Goal: Task Accomplishment & Management: Manage account settings

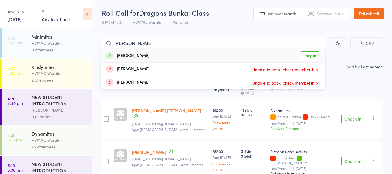
type input "[PERSON_NAME]"
click at [312, 55] on link "Drop in" at bounding box center [310, 55] width 19 height 9
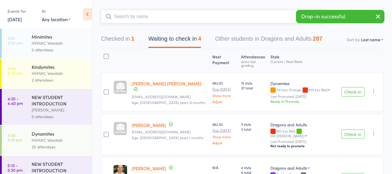
scroll to position [58, 0]
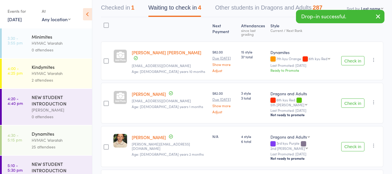
click at [353, 98] on button "Check in" at bounding box center [352, 102] width 23 height 9
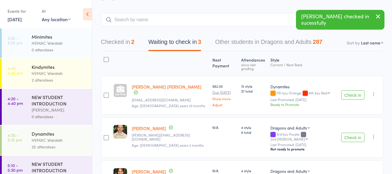
scroll to position [0, 0]
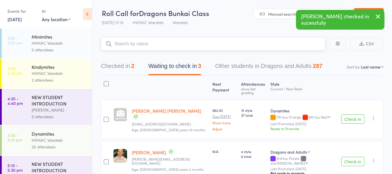
click at [134, 46] on input "search" at bounding box center [213, 43] width 224 height 13
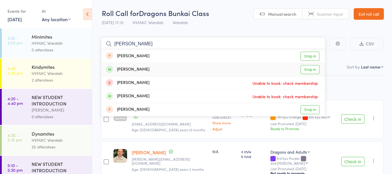
type input "justin"
click at [308, 69] on link "Drop in" at bounding box center [310, 69] width 19 height 9
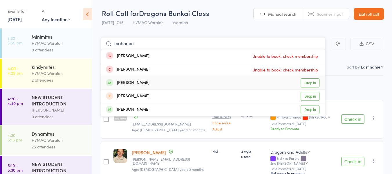
type input "mohamm"
click at [309, 82] on link "Drop in" at bounding box center [310, 82] width 19 height 9
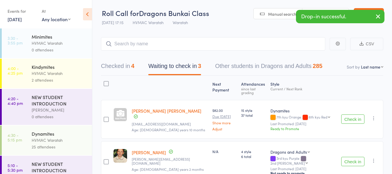
click at [351, 157] on button "Check in" at bounding box center [352, 161] width 23 height 9
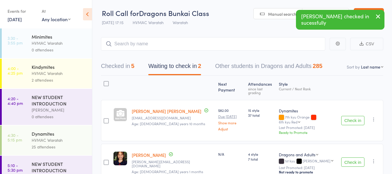
click at [350, 157] on button "Check in" at bounding box center [352, 161] width 23 height 9
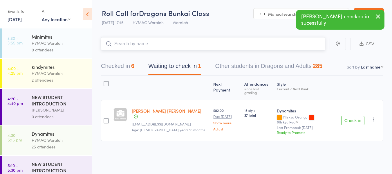
click at [146, 45] on input "search" at bounding box center [213, 43] width 224 height 13
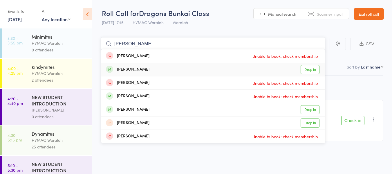
type input "samantha"
click at [310, 70] on link "Drop in" at bounding box center [310, 69] width 19 height 9
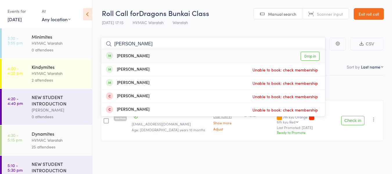
type input "youse"
click at [306, 57] on link "Drop in" at bounding box center [310, 56] width 19 height 9
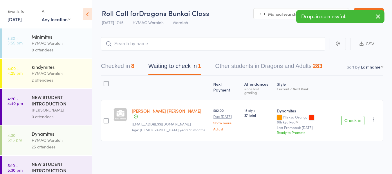
click at [348, 116] on button "Check in" at bounding box center [352, 120] width 23 height 9
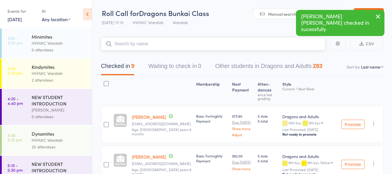
click at [127, 44] on input "search" at bounding box center [213, 43] width 224 height 13
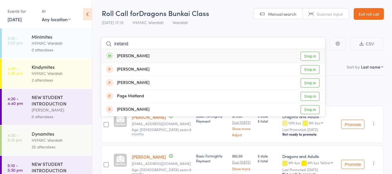
type input "ireland"
click at [306, 55] on link "Drop in" at bounding box center [310, 56] width 19 height 9
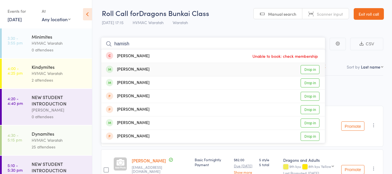
type input "hamish"
click at [311, 68] on link "Drop in" at bounding box center [310, 69] width 19 height 9
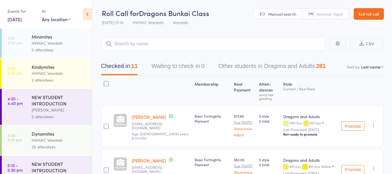
click at [17, 18] on link "11 Sep, 2025" at bounding box center [15, 19] width 14 height 6
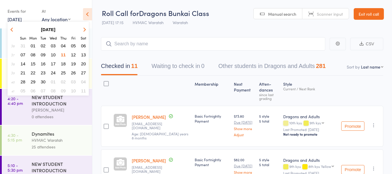
click at [23, 63] on span "14" at bounding box center [23, 63] width 5 height 5
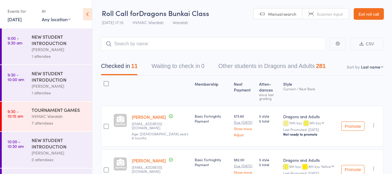
click at [55, 49] on div "[PERSON_NAME]" at bounding box center [59, 49] width 55 height 7
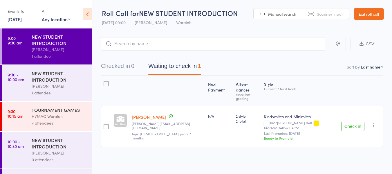
click at [68, 80] on div "NEW STUDENT INTRODUCTION" at bounding box center [59, 76] width 55 height 13
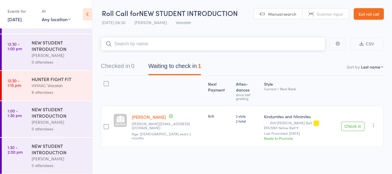
scroll to position [341, 0]
click at [64, 85] on div "HVMAC Waratah" at bounding box center [59, 85] width 55 height 7
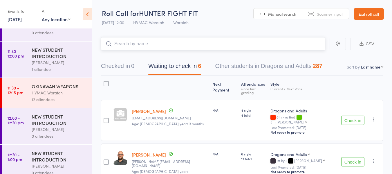
scroll to position [261, 0]
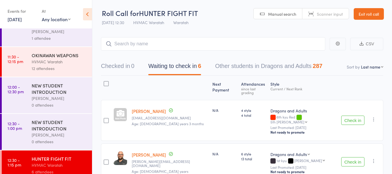
click at [68, 66] on div "12 attendees" at bounding box center [59, 68] width 55 height 7
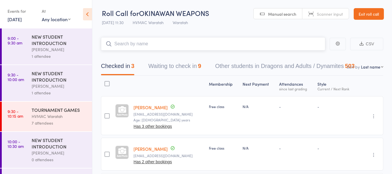
click at [182, 66] on button "Waiting to check in 9" at bounding box center [174, 67] width 53 height 15
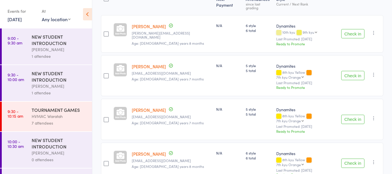
scroll to position [116, 0]
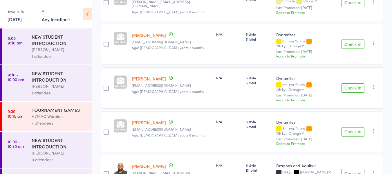
click at [50, 118] on div "HVMAC Waratah" at bounding box center [59, 116] width 55 height 7
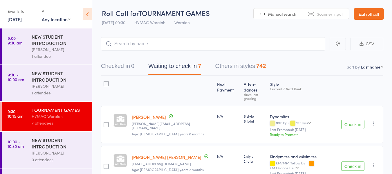
click at [60, 44] on div "NEW STUDENT INTRODUCTION" at bounding box center [59, 39] width 55 height 13
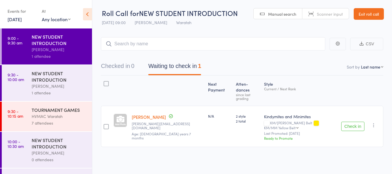
click at [17, 20] on link "14 Sep, 2025" at bounding box center [15, 19] width 14 height 6
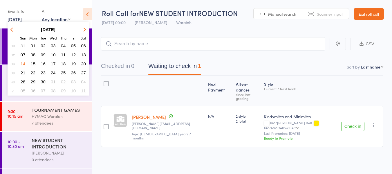
click at [84, 54] on span "13" at bounding box center [83, 54] width 5 height 5
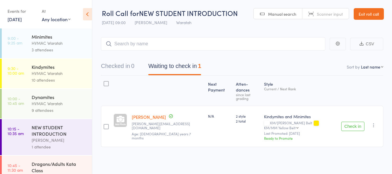
click at [72, 40] on div "HVMAC Waratah" at bounding box center [59, 43] width 55 height 7
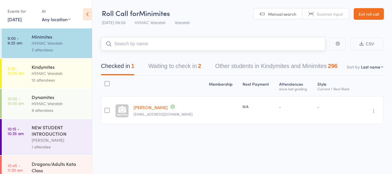
click at [158, 66] on button "Waiting to check in 2" at bounding box center [174, 67] width 53 height 15
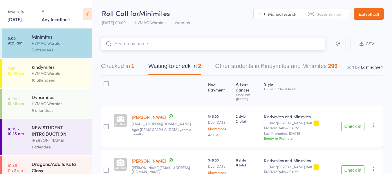
scroll to position [25, 0]
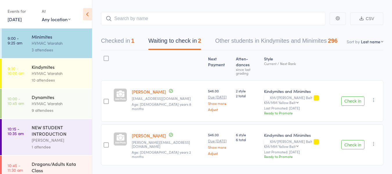
click at [73, 78] on div "10 attendees" at bounding box center [59, 80] width 55 height 7
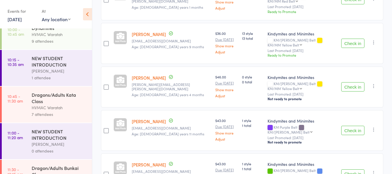
scroll to position [87, 0]
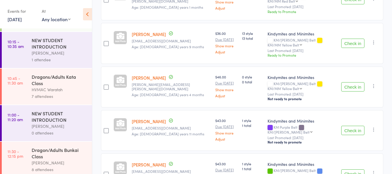
click at [17, 17] on link "13 Sep, 2025" at bounding box center [15, 19] width 14 height 6
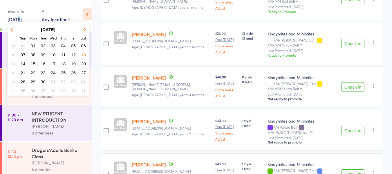
click at [22, 63] on span "14" at bounding box center [23, 63] width 5 height 5
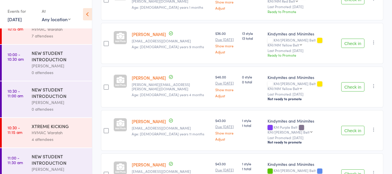
scroll to position [0, 0]
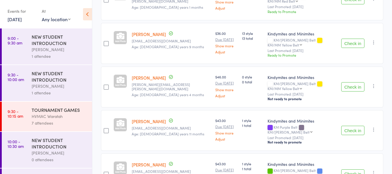
click at [57, 52] on div "[PERSON_NAME]" at bounding box center [59, 49] width 55 height 7
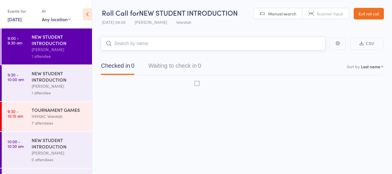
scroll to position [0, 0]
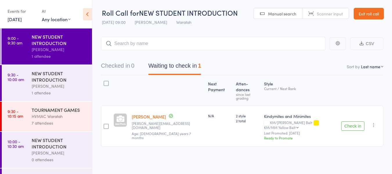
click at [373, 122] on icon "button" at bounding box center [374, 125] width 6 height 6
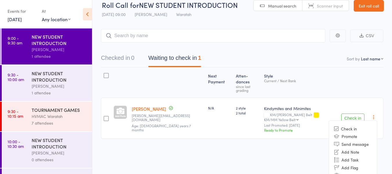
scroll to position [14, 0]
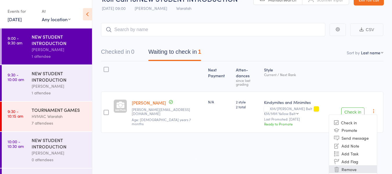
click at [349, 165] on li "Remove" at bounding box center [353, 169] width 48 height 8
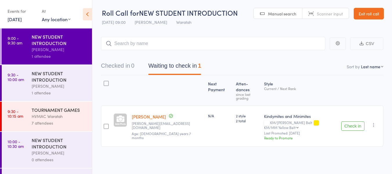
scroll to position [0, 0]
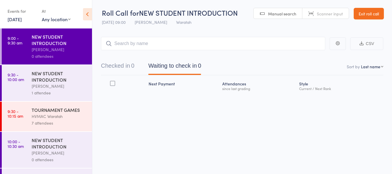
click at [75, 75] on div "NEW STUDENT INTRODUCTION" at bounding box center [59, 76] width 55 height 13
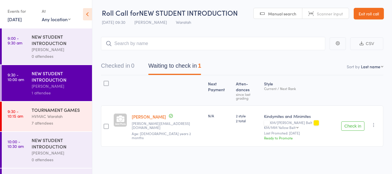
click at [375, 122] on icon "button" at bounding box center [374, 125] width 6 height 6
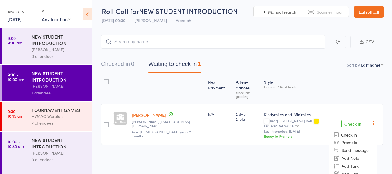
scroll to position [14, 0]
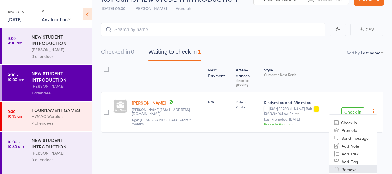
click at [350, 165] on li "Remove" at bounding box center [353, 169] width 48 height 8
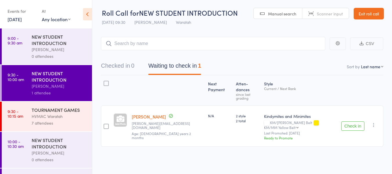
scroll to position [0, 0]
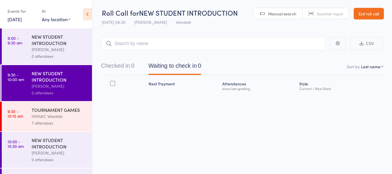
click at [68, 120] on div "7 attendees" at bounding box center [59, 123] width 55 height 7
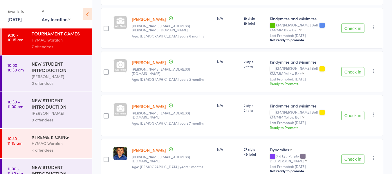
scroll to position [87, 0]
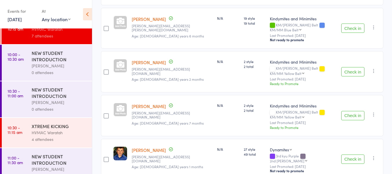
click at [67, 135] on div "HVMAC Waratah" at bounding box center [59, 132] width 55 height 7
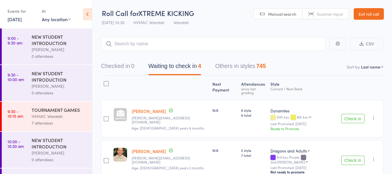
scroll to position [58, 0]
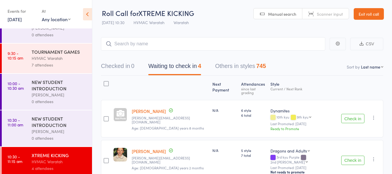
click at [15, 19] on link "14 Sep, 2025" at bounding box center [15, 19] width 14 height 6
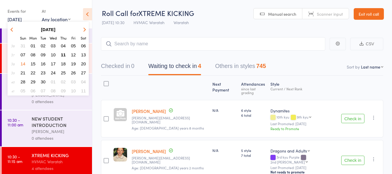
click at [64, 54] on span "11" at bounding box center [63, 54] width 5 height 5
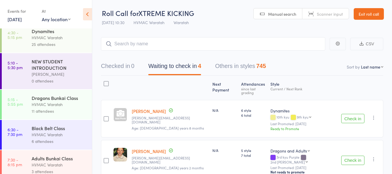
scroll to position [109, 0]
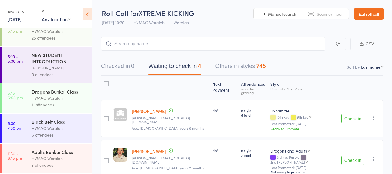
click at [62, 123] on div "Black Belt Class" at bounding box center [59, 121] width 55 height 6
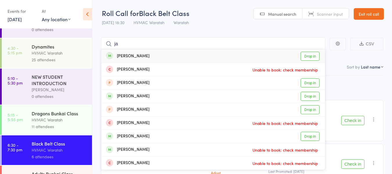
type input "j"
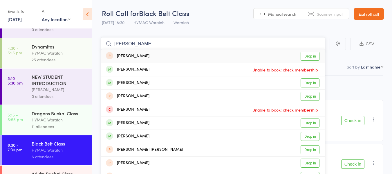
type input "[PERSON_NAME]"
click at [311, 55] on link "Drop in" at bounding box center [310, 56] width 19 height 9
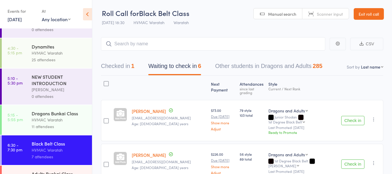
click at [15, 20] on link "11 Sep, 2025" at bounding box center [15, 19] width 14 height 6
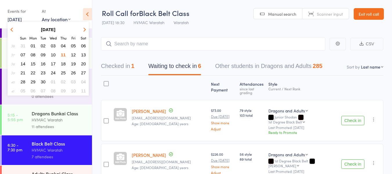
click at [33, 54] on span "08" at bounding box center [33, 54] width 5 height 5
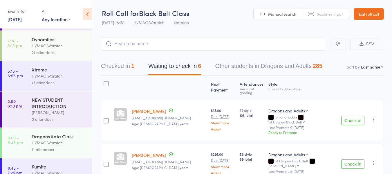
scroll to position [87, 0]
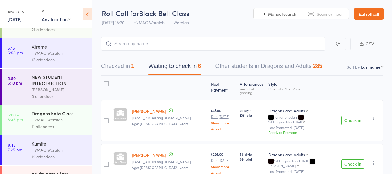
click at [45, 153] on div "Kumite HVMAC Waratah 12 attendees" at bounding box center [62, 150] width 60 height 30
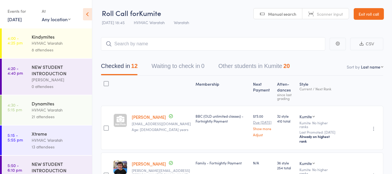
click at [16, 19] on link "8 Sep, 2025" at bounding box center [15, 19] width 14 height 6
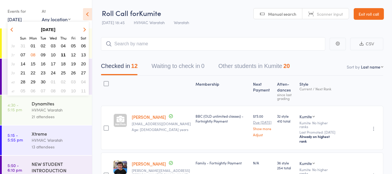
click at [62, 54] on span "11" at bounding box center [63, 54] width 5 height 5
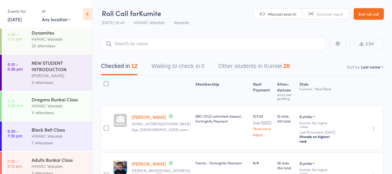
scroll to position [109, 0]
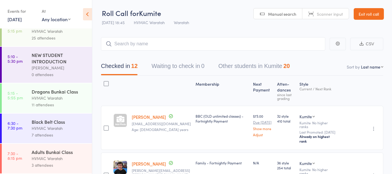
click at [64, 130] on div "HVMAC Waratah" at bounding box center [59, 128] width 55 height 7
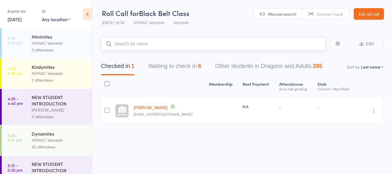
click at [163, 66] on button "Waiting to check in 6" at bounding box center [174, 67] width 53 height 15
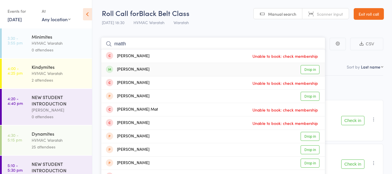
type input "matth"
click at [310, 68] on link "Drop in" at bounding box center [310, 69] width 19 height 9
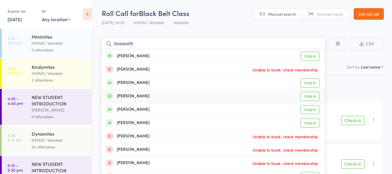
type input "bosworth"
click at [312, 94] on link "Drop in" at bounding box center [310, 96] width 19 height 9
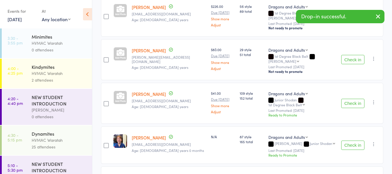
scroll to position [174, 0]
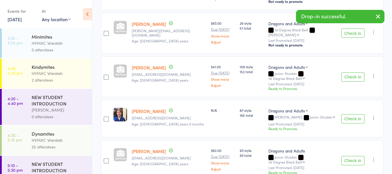
click at [351, 114] on button "Check in" at bounding box center [352, 118] width 23 height 9
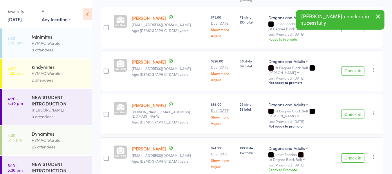
scroll to position [0, 0]
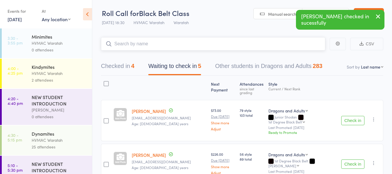
click at [178, 40] on input "search" at bounding box center [213, 43] width 224 height 13
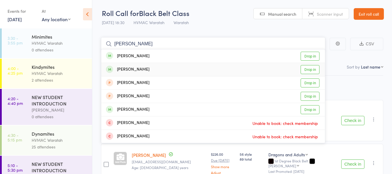
type input "lara"
click at [305, 69] on link "Drop in" at bounding box center [310, 69] width 19 height 9
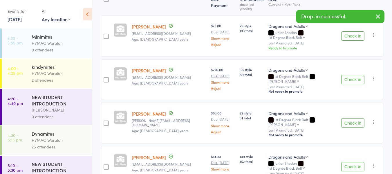
scroll to position [87, 0]
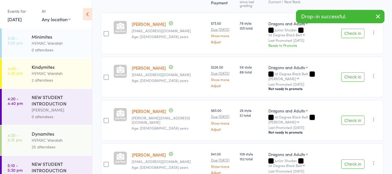
click at [357, 159] on button "Check in" at bounding box center [352, 163] width 23 height 9
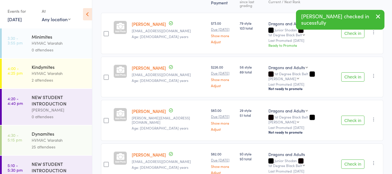
click at [353, 159] on button "Check in" at bounding box center [352, 163] width 23 height 9
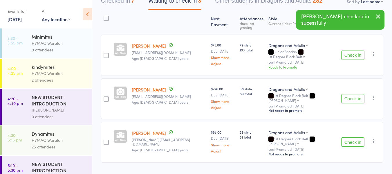
click at [352, 51] on button "Check in" at bounding box center [352, 55] width 23 height 9
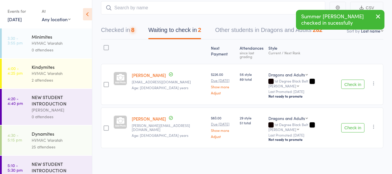
scroll to position [25, 0]
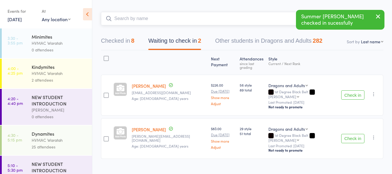
click at [175, 13] on input "search" at bounding box center [213, 18] width 224 height 13
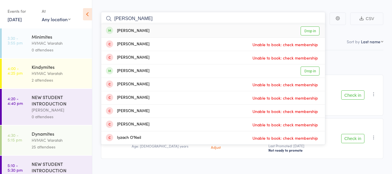
type input "zach"
click at [307, 29] on link "Drop in" at bounding box center [310, 30] width 19 height 9
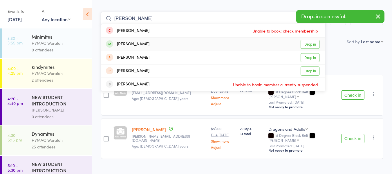
type input "louise"
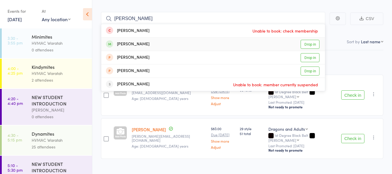
click at [315, 43] on link "Drop in" at bounding box center [310, 44] width 19 height 9
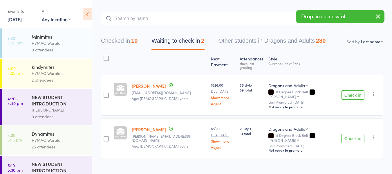
click at [348, 90] on button "Check in" at bounding box center [352, 94] width 23 height 9
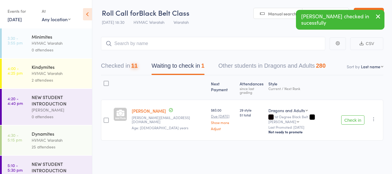
scroll to position [0, 0]
click at [159, 44] on input "search" at bounding box center [213, 43] width 224 height 13
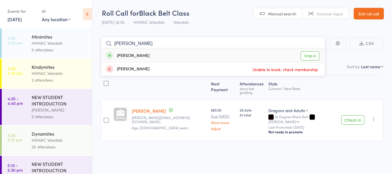
type input "gavin"
click at [307, 56] on link "Drop in" at bounding box center [310, 55] width 19 height 9
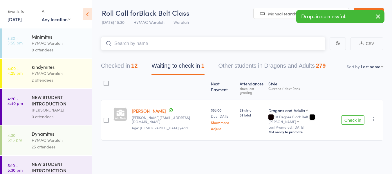
click at [306, 48] on input "search" at bounding box center [213, 43] width 224 height 13
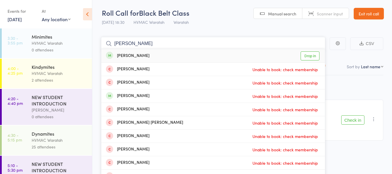
type input "stephen"
click at [309, 55] on link "Drop in" at bounding box center [310, 55] width 19 height 9
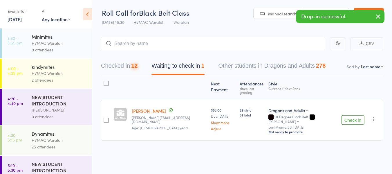
click at [347, 115] on button "Check in" at bounding box center [352, 119] width 23 height 9
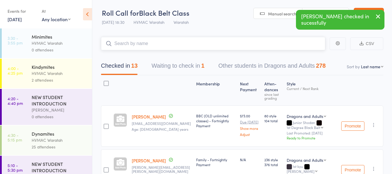
click at [178, 45] on input "search" at bounding box center [213, 43] width 224 height 13
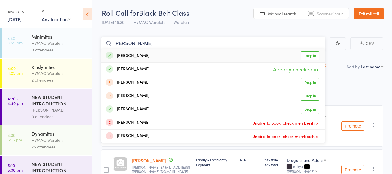
type input "lara"
click at [312, 55] on link "Drop in" at bounding box center [310, 55] width 19 height 9
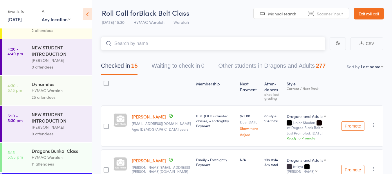
scroll to position [109, 0]
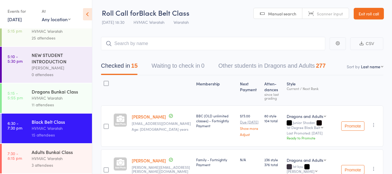
click at [75, 153] on div "Adults Bunkai Class" at bounding box center [59, 152] width 55 height 6
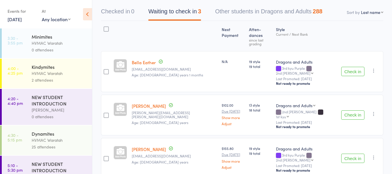
scroll to position [65, 0]
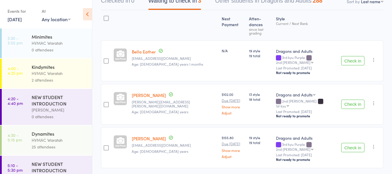
click at [14, 19] on link "11 Sep, 2025" at bounding box center [15, 19] width 14 height 6
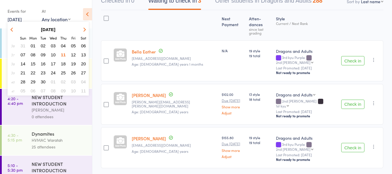
click at [23, 64] on span "14" at bounding box center [23, 63] width 5 height 5
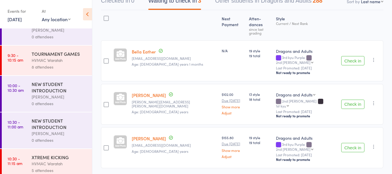
scroll to position [58, 0]
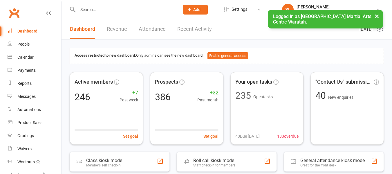
click at [89, 8] on input "text" at bounding box center [126, 10] width 100 height 8
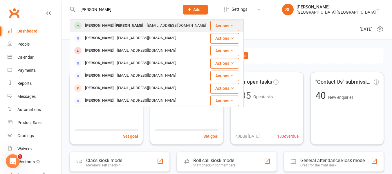
type input "[PERSON_NAME]"
click at [91, 26] on div "[PERSON_NAME] [PERSON_NAME]" at bounding box center [114, 25] width 62 height 8
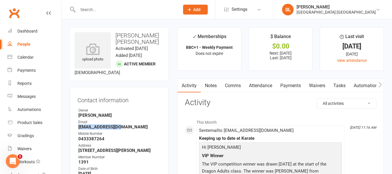
drag, startPoint x: 120, startPoint y: 120, endPoint x: 76, endPoint y: 119, distance: 44.1
click at [76, 119] on div "Contact information Owner [PERSON_NAME] Email [EMAIL_ADDRESS][DOMAIN_NAME] Mobi…" at bounding box center [119, 168] width 99 height 163
copy strong "[EMAIL_ADDRESS][DOMAIN_NAME]"
click at [99, 6] on input "text" at bounding box center [126, 10] width 100 height 8
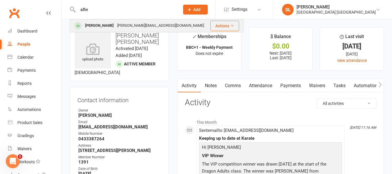
type input "alfie"
click at [99, 25] on div "[PERSON_NAME]" at bounding box center [99, 25] width 32 height 8
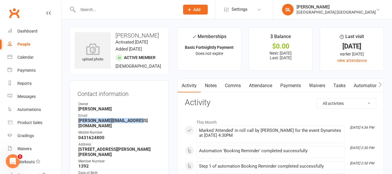
drag, startPoint x: 79, startPoint y: 121, endPoint x: 139, endPoint y: 119, distance: 60.1
click at [139, 119] on strong "[PERSON_NAME][EMAIL_ADDRESS][DOMAIN_NAME]" at bounding box center [119, 123] width 82 height 10
copy strong "[PERSON_NAME][EMAIL_ADDRESS][DOMAIN_NAME]"
click at [199, 8] on span "Add" at bounding box center [196, 9] width 7 height 5
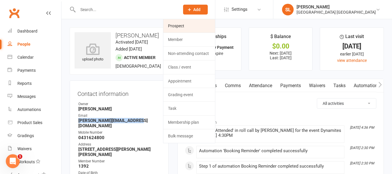
click at [180, 26] on link "Prospect" at bounding box center [189, 25] width 52 height 13
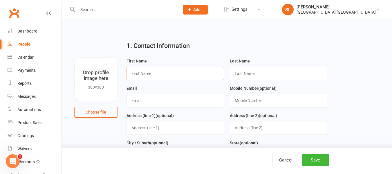
click at [143, 73] on input "text" at bounding box center [176, 73] width 98 height 13
type input "Jai"
click at [249, 73] on input "text" at bounding box center [279, 73] width 98 height 13
type input "[PERSON_NAME]"
click at [143, 100] on input "text" at bounding box center [176, 100] width 98 height 13
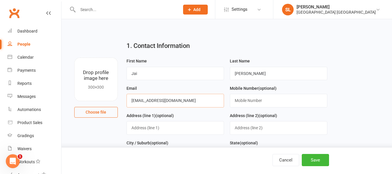
type input "[EMAIL_ADDRESS][DOMAIN_NAME]"
click at [236, 100] on input "text" at bounding box center [279, 100] width 98 height 13
type input "0407218983"
click at [310, 161] on button "Save" at bounding box center [315, 160] width 27 height 12
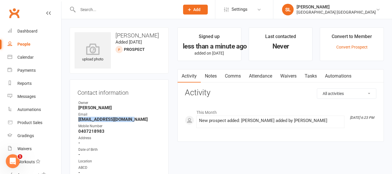
drag, startPoint x: 79, startPoint y: 118, endPoint x: 129, endPoint y: 118, distance: 50.5
click at [136, 118] on strong "[EMAIL_ADDRESS][DOMAIN_NAME]" at bounding box center [119, 119] width 82 height 5
drag, startPoint x: 126, startPoint y: 118, endPoint x: 103, endPoint y: 123, distance: 23.9
click at [108, 127] on li "Mobile Number [PHONE_NUMBER]" at bounding box center [119, 128] width 83 height 10
drag, startPoint x: 79, startPoint y: 119, endPoint x: 133, endPoint y: 120, distance: 54.3
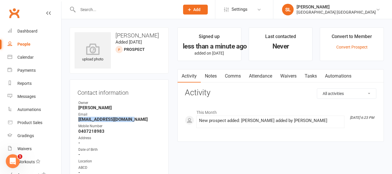
click at [133, 120] on strong "[EMAIL_ADDRESS][DOMAIN_NAME]" at bounding box center [119, 119] width 82 height 5
copy strong "[EMAIL_ADDRESS][DOMAIN_NAME]"
click at [199, 8] on span "Add" at bounding box center [196, 9] width 7 height 5
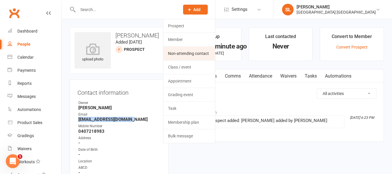
click at [185, 55] on link "Non-attending contact" at bounding box center [189, 53] width 52 height 13
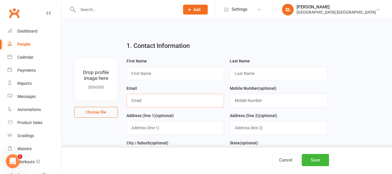
click at [137, 100] on input "text" at bounding box center [176, 100] width 98 height 13
paste input "[EMAIL_ADDRESS][DOMAIN_NAME]"
type input "[EMAIL_ADDRESS][DOMAIN_NAME]"
click at [150, 71] on input "text" at bounding box center [176, 73] width 98 height 13
type input "[PERSON_NAME]"
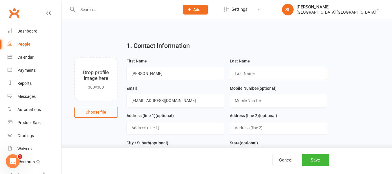
click at [251, 72] on input "text" at bounding box center [279, 73] width 98 height 13
type input "[PERSON_NAME]"
click at [318, 160] on button "Save" at bounding box center [315, 160] width 27 height 12
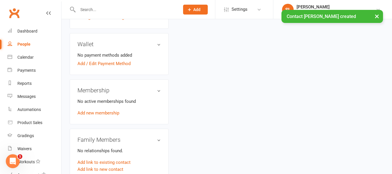
scroll to position [174, 0]
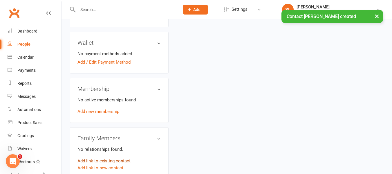
click at [109, 161] on link "Add link to existing contact" at bounding box center [104, 160] width 53 height 7
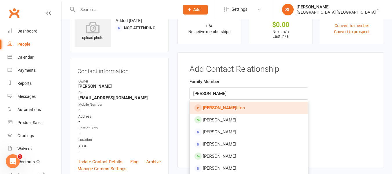
type input "[PERSON_NAME]"
click at [221, 108] on span "[PERSON_NAME]" at bounding box center [224, 107] width 42 height 5
type input "[PERSON_NAME]"
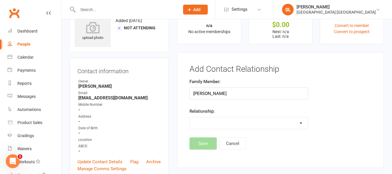
click at [215, 124] on select "Parent / Guardian Child Sibling (parent not in system) Spouse / Partner Cousin …" at bounding box center [249, 123] width 118 height 12
select select "1"
click at [190, 117] on select "Parent / Guardian Child Sibling (parent not in system) Spouse / Partner Cousin …" at bounding box center [249, 123] width 118 height 12
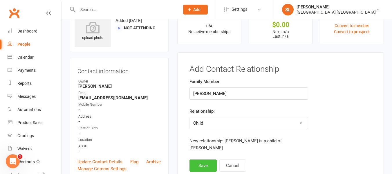
click at [205, 159] on button "Save" at bounding box center [203, 165] width 27 height 12
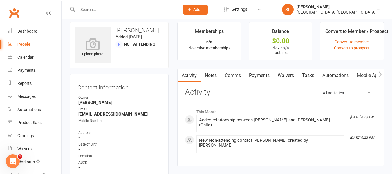
scroll to position [0, 0]
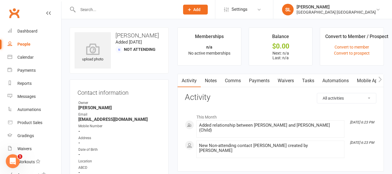
click at [95, 8] on input "text" at bounding box center [126, 10] width 100 height 8
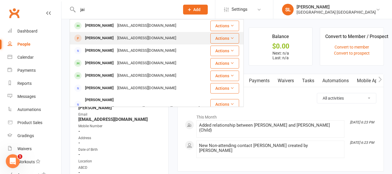
type input "jai"
click at [93, 38] on div "[PERSON_NAME]" at bounding box center [99, 38] width 32 height 8
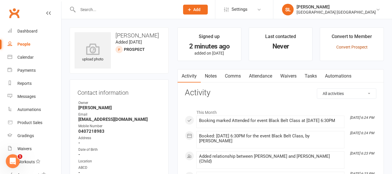
click at [341, 46] on link "Convert Prospect" at bounding box center [352, 47] width 31 height 5
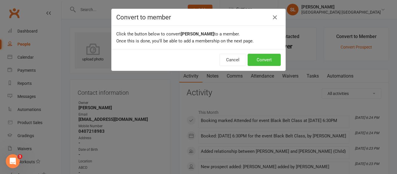
click at [263, 57] on button "Convert" at bounding box center [263, 60] width 33 height 12
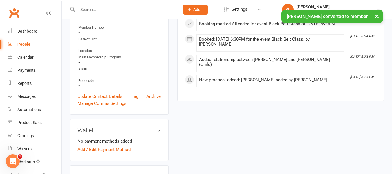
scroll to position [87, 0]
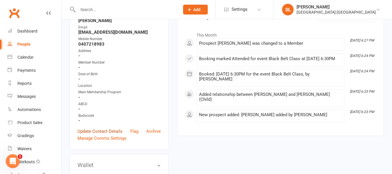
click at [99, 131] on link "Update Contact Details" at bounding box center [100, 131] width 45 height 7
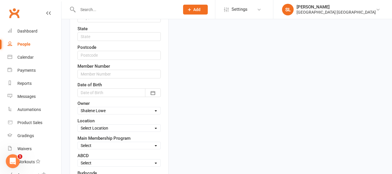
scroll to position [231, 0]
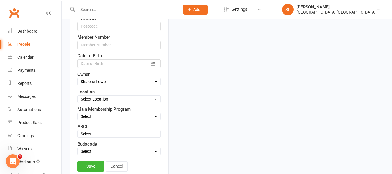
click at [98, 81] on select "Select Owner [PERSON_NAME] HVMAC Waratah [PERSON_NAME] [PERSON_NAME] [PERSON_NA…" at bounding box center [119, 81] width 83 height 6
select select "5"
click at [78, 79] on select "Select Owner [PERSON_NAME] HVMAC Waratah [PERSON_NAME] [PERSON_NAME] [PERSON_NA…" at bounding box center [119, 81] width 83 height 6
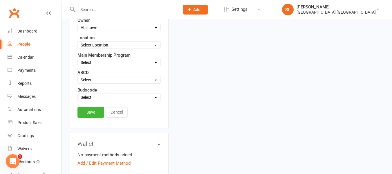
scroll to position [289, 0]
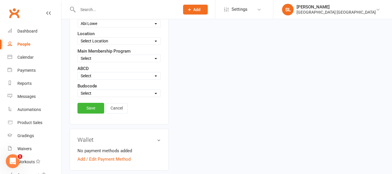
click at [91, 57] on select "Select Minimites Kindymites Dynamites Dragons Adults Fight Fit Kobudo Guest [PE…" at bounding box center [119, 58] width 83 height 6
select select "Guest"
click at [78, 56] on select "Select Minimites Kindymites Dynamites Dragons Adults Fight Fit Kobudo Guest [PE…" at bounding box center [119, 58] width 83 height 6
click at [90, 107] on link "Save" at bounding box center [91, 108] width 27 height 10
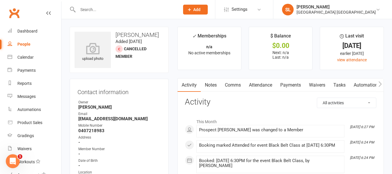
scroll to position [0, 0]
click at [107, 8] on input "text" at bounding box center [126, 10] width 100 height 8
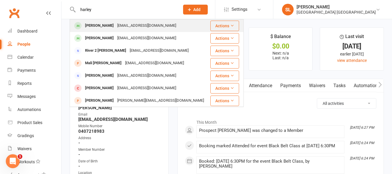
type input "harley"
click at [105, 24] on div "[PERSON_NAME]" at bounding box center [99, 25] width 32 height 8
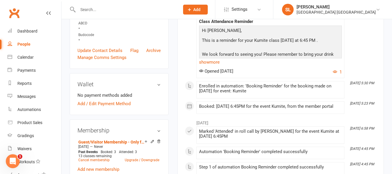
scroll to position [232, 0]
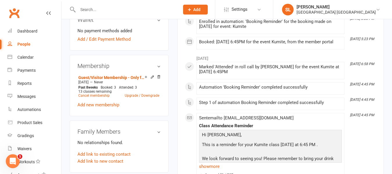
click at [106, 9] on input "text" at bounding box center [126, 10] width 100 height 8
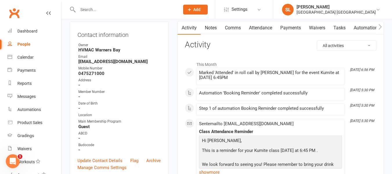
scroll to position [0, 0]
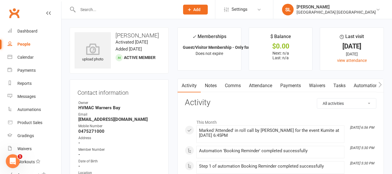
click at [96, 7] on input "text" at bounding box center [126, 10] width 100 height 8
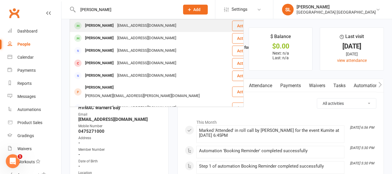
type input "[PERSON_NAME]"
click at [95, 27] on div "[PERSON_NAME]" at bounding box center [99, 25] width 32 height 8
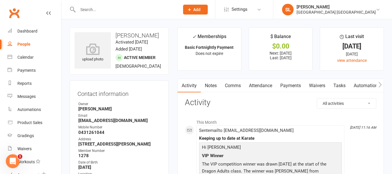
click at [97, 7] on input "text" at bounding box center [126, 10] width 100 height 8
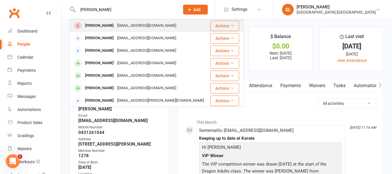
type input "[PERSON_NAME]"
click at [95, 26] on div "[PERSON_NAME]" at bounding box center [99, 25] width 32 height 8
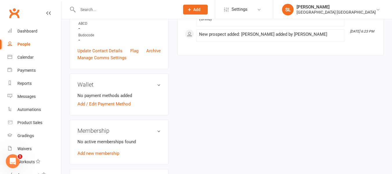
scroll to position [203, 0]
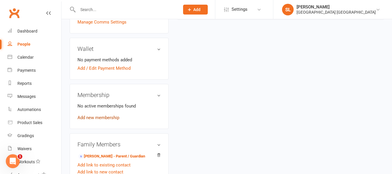
click at [105, 117] on link "Add new membership" at bounding box center [99, 117] width 42 height 5
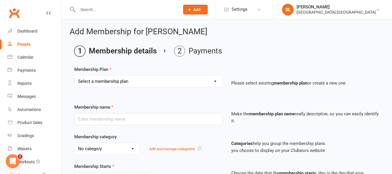
click at [131, 80] on select "Select a membership plan Create new Membership Plan OAW Kindymites/Minimites - …" at bounding box center [149, 81] width 148 height 12
select select "22"
click at [75, 75] on select "Select a membership plan Create new Membership Plan OAW Kindymites/Minimites - …" at bounding box center [149, 81] width 148 height 12
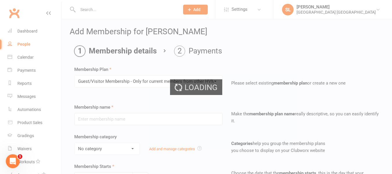
type input "Guest/Visitor Membership - Only for current members from other HVMAC centres"
select select "4"
type input "0"
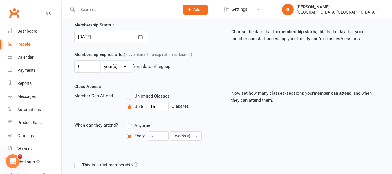
scroll to position [145, 0]
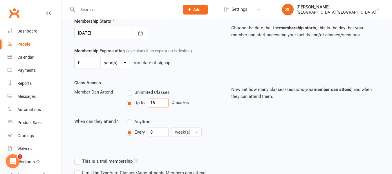
click at [159, 102] on input "16" at bounding box center [158, 102] width 21 height 9
type input "1"
click at [158, 133] on input "8" at bounding box center [158, 131] width 21 height 9
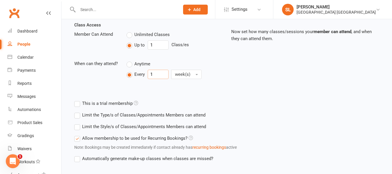
scroll to position [232, 0]
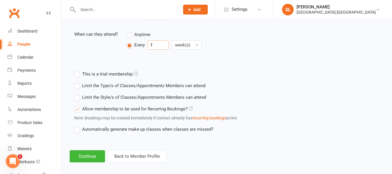
type input "1"
click at [78, 97] on label "Limit the Style/s of Classes/Appointments Members can attend" at bounding box center [140, 97] width 132 height 7
click at [78, 94] on input "Limit the Style/s of Classes/Appointments Members can attend" at bounding box center [76, 94] width 4 height 0
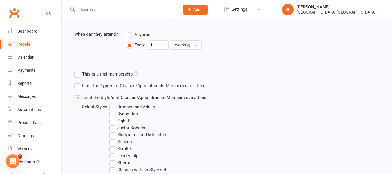
click at [112, 106] on label "Dragons and Adults" at bounding box center [132, 106] width 46 height 7
click at [112, 103] on input "Dragons and Adults" at bounding box center [111, 103] width 4 height 0
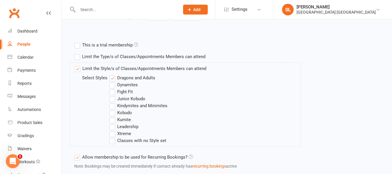
click at [112, 118] on label "Kumite" at bounding box center [119, 119] width 21 height 7
click at [112, 116] on input "Kumite" at bounding box center [111, 116] width 4 height 0
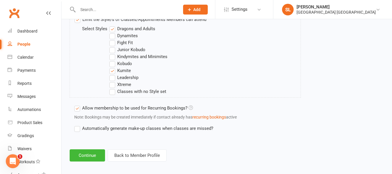
scroll to position [315, 0]
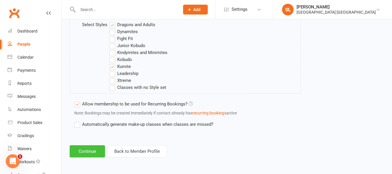
click at [85, 150] on button "Continue" at bounding box center [87, 151] width 35 height 12
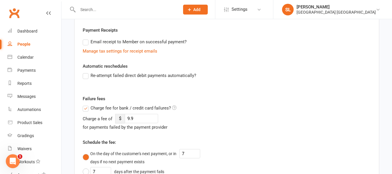
scroll to position [116, 0]
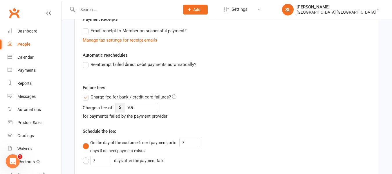
click at [87, 96] on label "Charge fee for bank / credit card failures?" at bounding box center [130, 96] width 94 height 7
click at [87, 93] on input "Charge fee for bank / credit card failures?" at bounding box center [130, 93] width 94 height 0
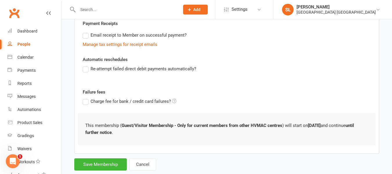
scroll to position [126, 0]
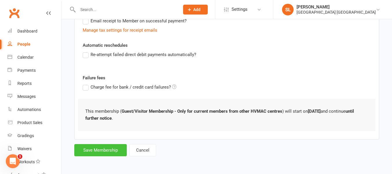
click at [100, 150] on button "Save Membership" at bounding box center [100, 150] width 53 height 12
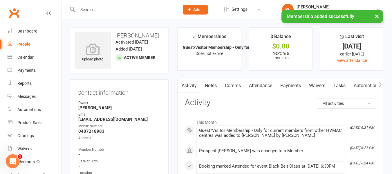
click at [368, 84] on link "Automations" at bounding box center [367, 85] width 35 height 13
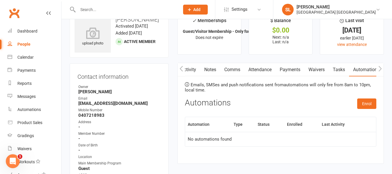
scroll to position [29, 0]
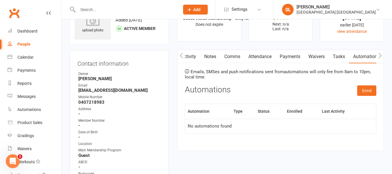
click at [145, 8] on input "text" at bounding box center [126, 10] width 100 height 8
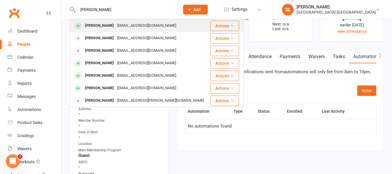
type input "[PERSON_NAME]"
click at [102, 25] on div "[PERSON_NAME]" at bounding box center [99, 25] width 32 height 8
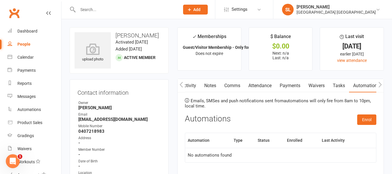
click at [361, 86] on link "Automations" at bounding box center [366, 85] width 35 height 13
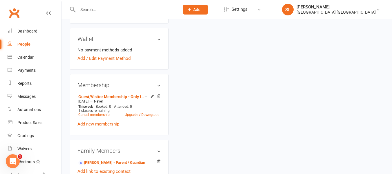
scroll to position [261, 0]
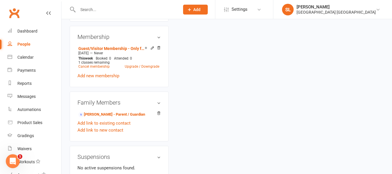
click at [101, 10] on input "text" at bounding box center [126, 10] width 100 height 8
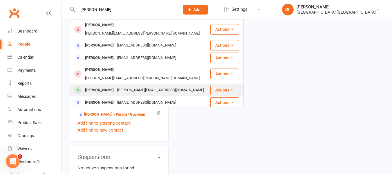
type input "[PERSON_NAME]"
click at [97, 86] on div "[PERSON_NAME]" at bounding box center [99, 90] width 32 height 8
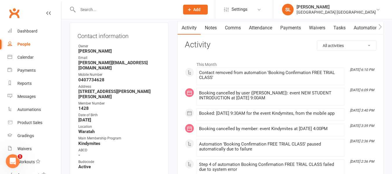
scroll to position [58, 0]
drag, startPoint x: 79, startPoint y: 76, endPoint x: 120, endPoint y: 77, distance: 41.5
click at [120, 70] on strong "[PERSON_NAME][EMAIL_ADDRESS][DOMAIN_NAME]" at bounding box center [119, 65] width 82 height 10
copy strong "[PERSON_NAME][EMAIL_ADDRESS][DOMAIN_NAME]"
